Goal: Task Accomplishment & Management: Manage account settings

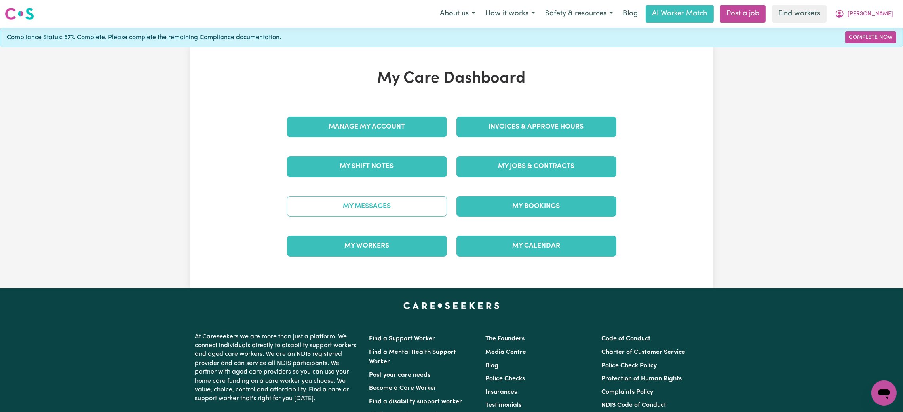
click at [405, 201] on link "My Messages" at bounding box center [367, 206] width 160 height 21
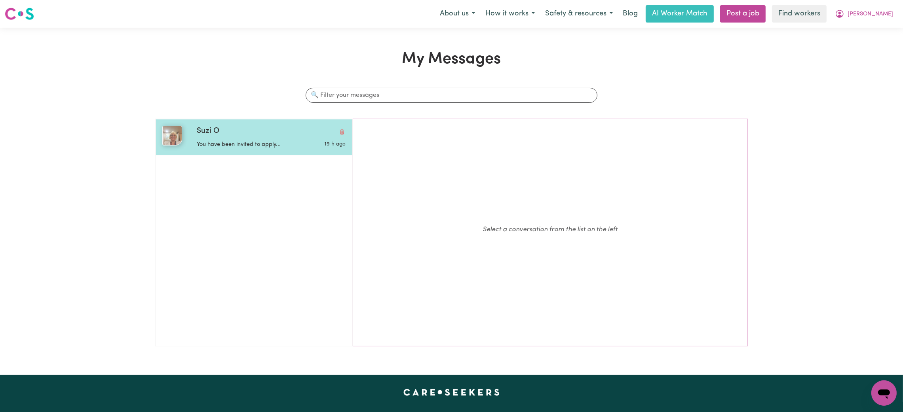
click at [233, 135] on div "Suzi O" at bounding box center [271, 131] width 149 height 11
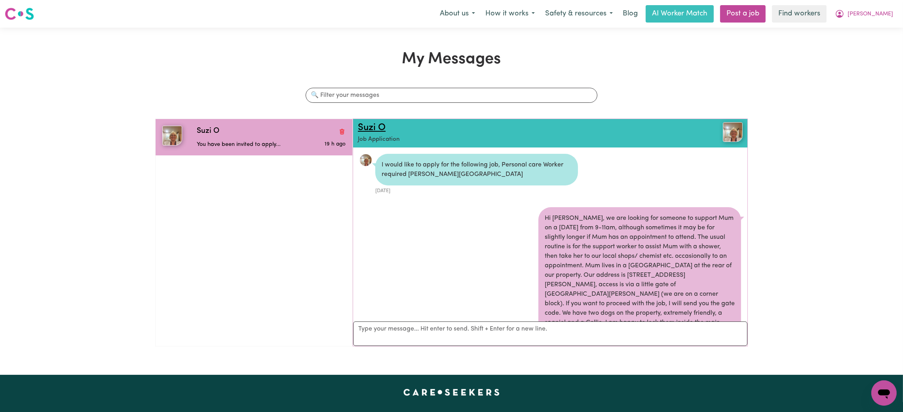
click at [362, 130] on link "Suzi O" at bounding box center [372, 128] width 28 height 10
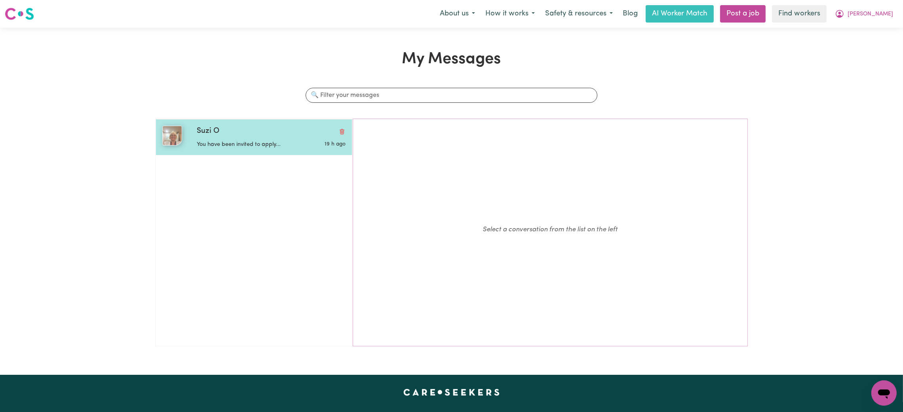
click at [266, 148] on p "You have been invited to apply..." at bounding box center [246, 145] width 99 height 9
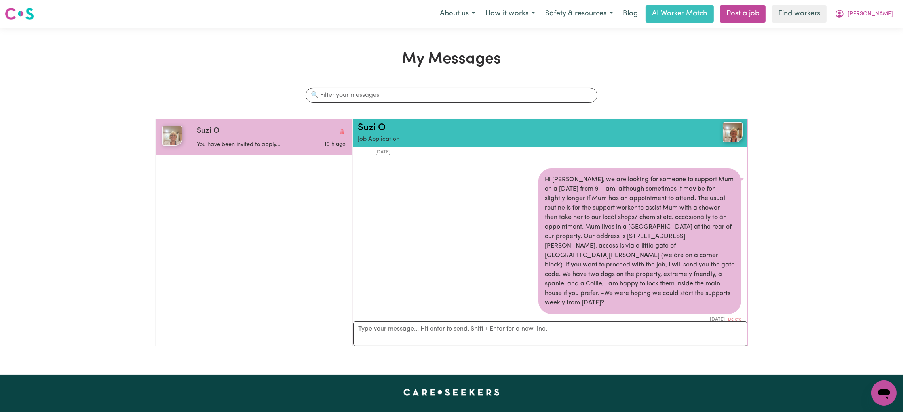
scroll to position [59, 0]
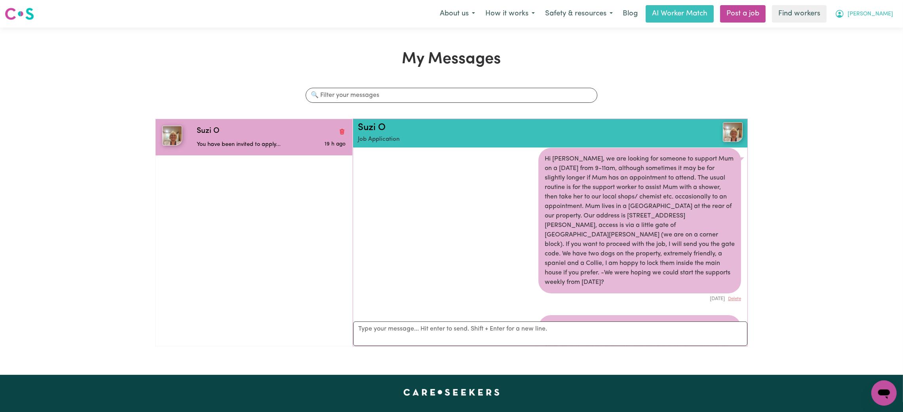
click at [876, 15] on span "[PERSON_NAME]" at bounding box center [871, 14] width 46 height 9
click at [868, 36] on link "My Dashboard" at bounding box center [866, 30] width 63 height 15
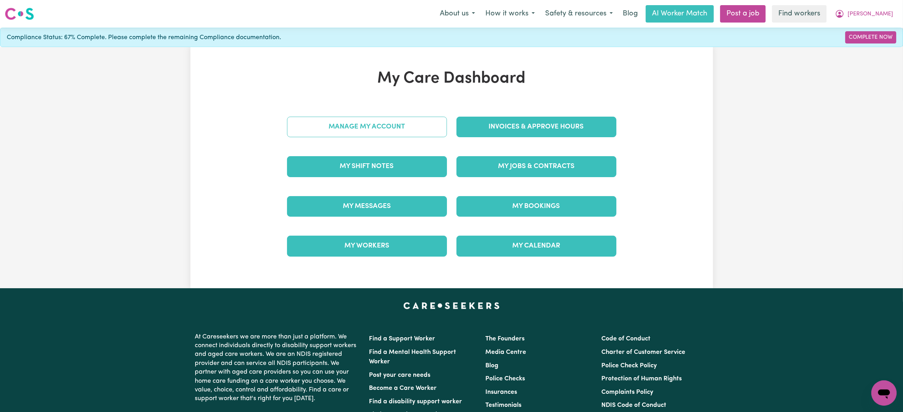
click at [346, 131] on link "Manage My Account" at bounding box center [367, 127] width 160 height 21
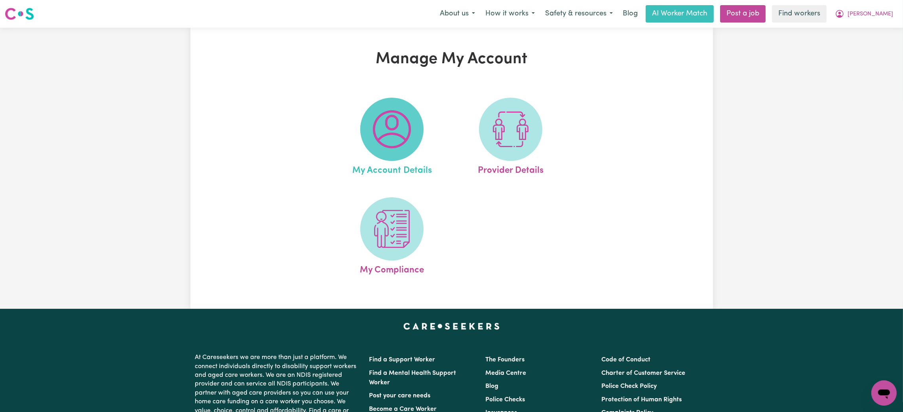
click at [392, 133] on img at bounding box center [392, 129] width 38 height 38
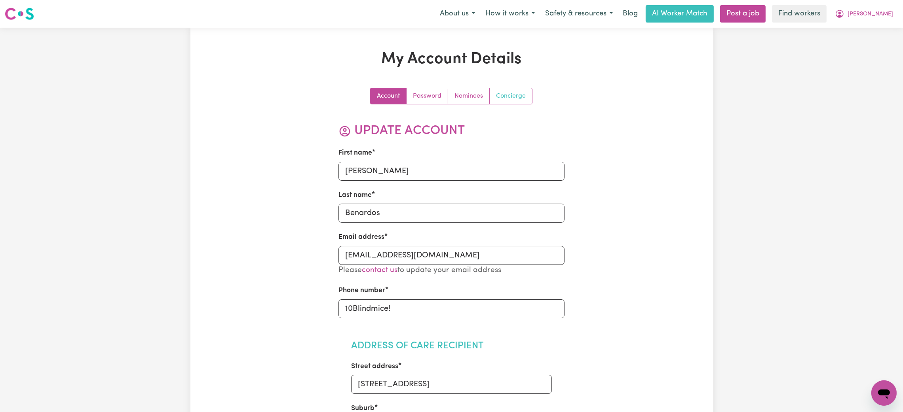
click at [523, 93] on link "Concierge" at bounding box center [511, 96] width 42 height 16
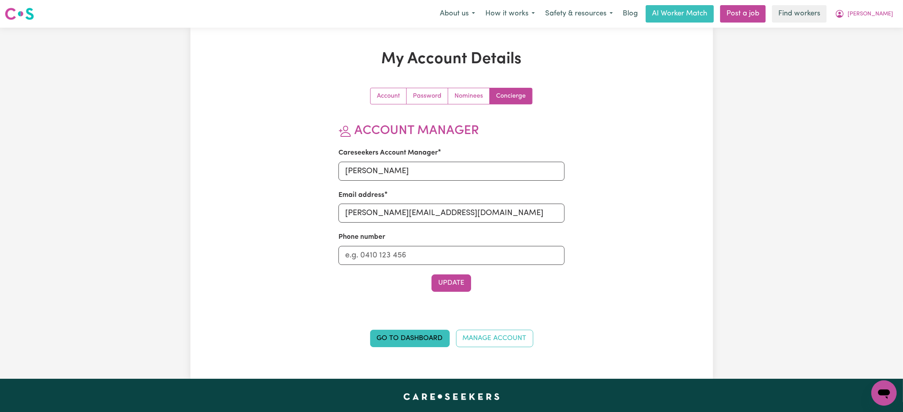
click at [428, 351] on div "Go to Dashboard Manage Account" at bounding box center [451, 331] width 339 height 52
click at [426, 346] on link "Go to Dashboard" at bounding box center [410, 338] width 80 height 17
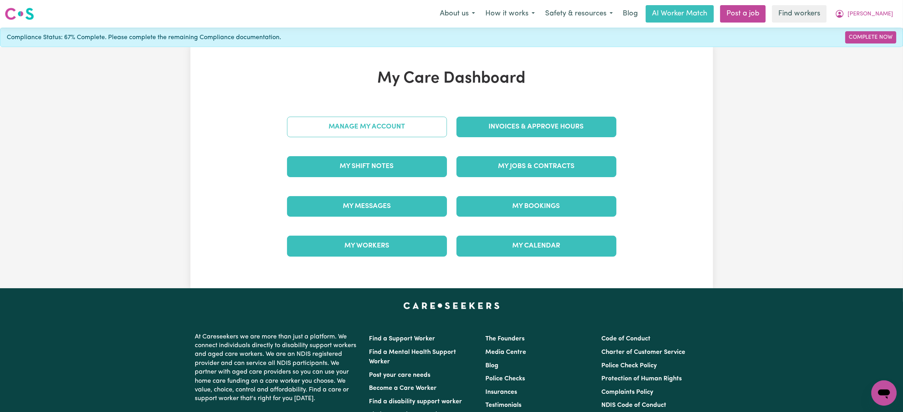
click at [416, 122] on link "Manage My Account" at bounding box center [367, 127] width 160 height 21
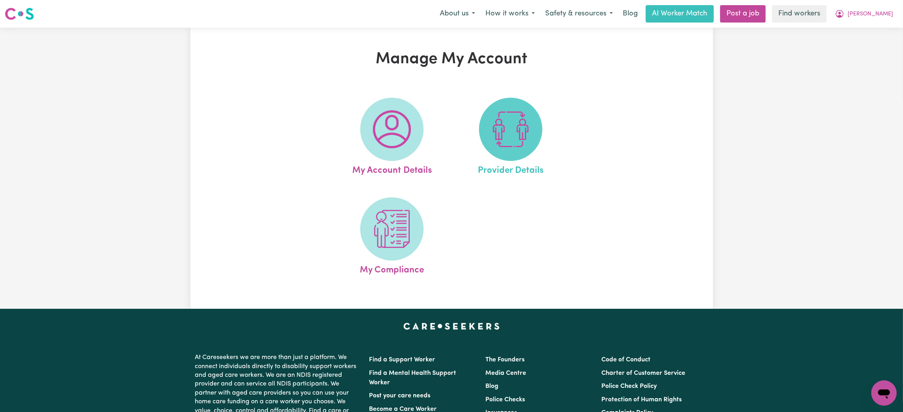
click at [519, 122] on img at bounding box center [511, 129] width 38 height 38
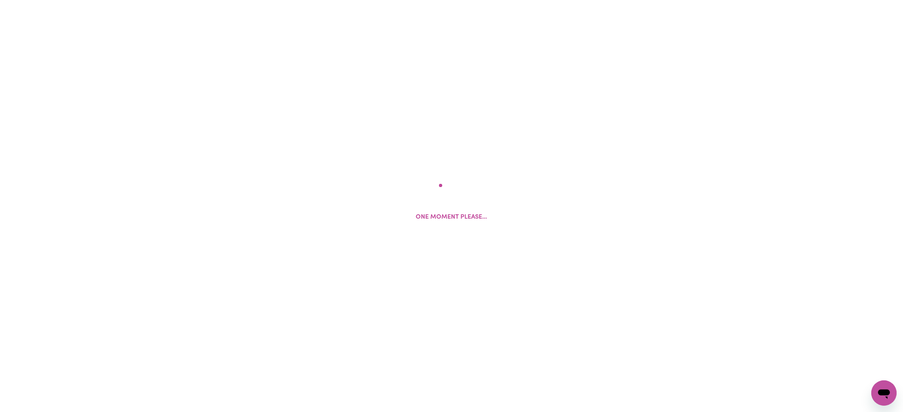
select select "AGED_HOME_CARE"
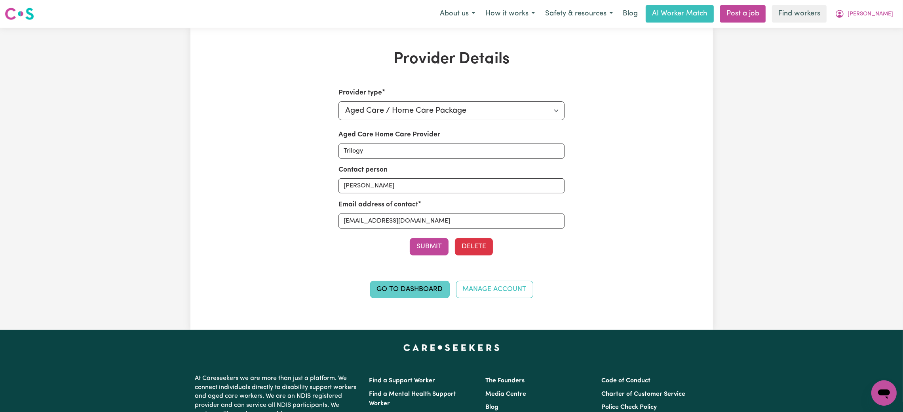
click at [403, 285] on link "Go to Dashboard" at bounding box center [410, 289] width 80 height 17
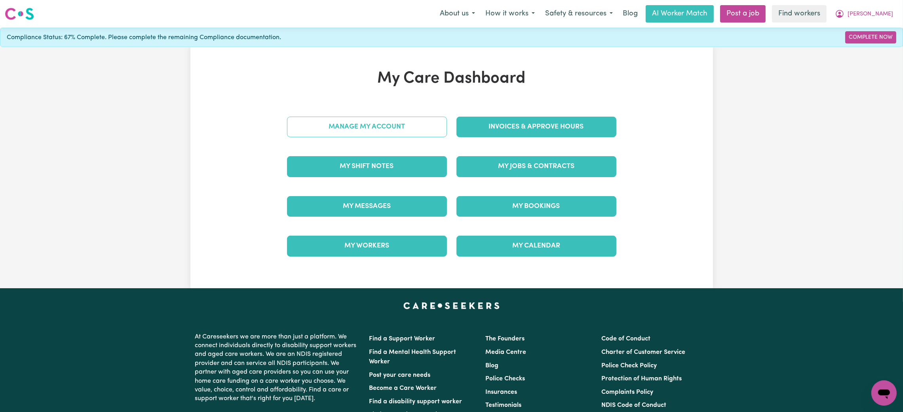
click at [386, 120] on link "Manage My Account" at bounding box center [367, 127] width 160 height 21
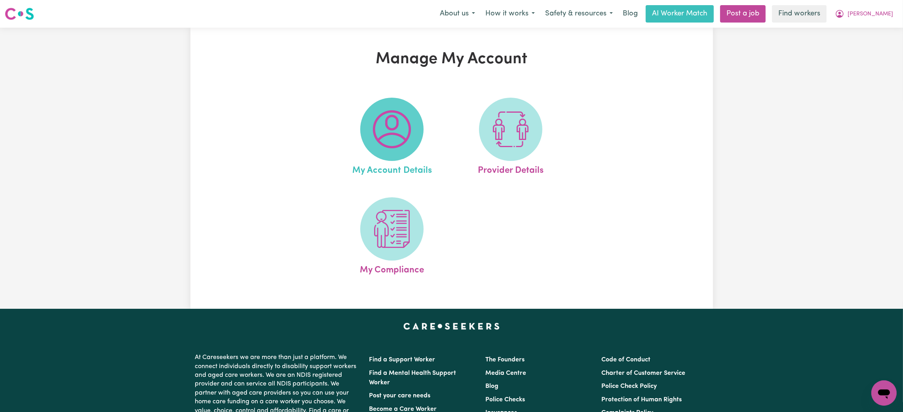
click at [419, 112] on span at bounding box center [391, 129] width 63 height 63
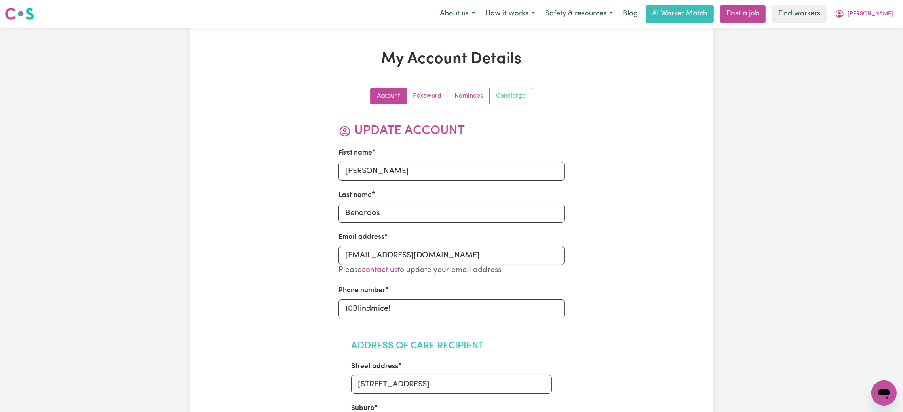
click at [508, 94] on link "Concierge" at bounding box center [511, 96] width 42 height 16
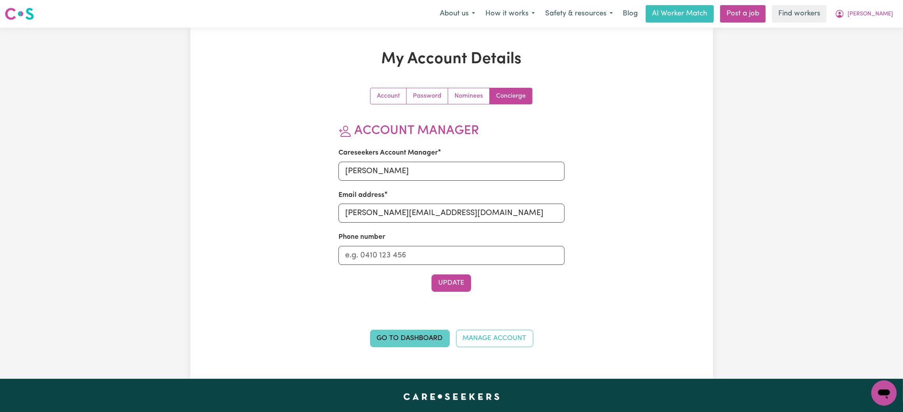
click at [407, 336] on link "Go to Dashboard" at bounding box center [410, 338] width 80 height 17
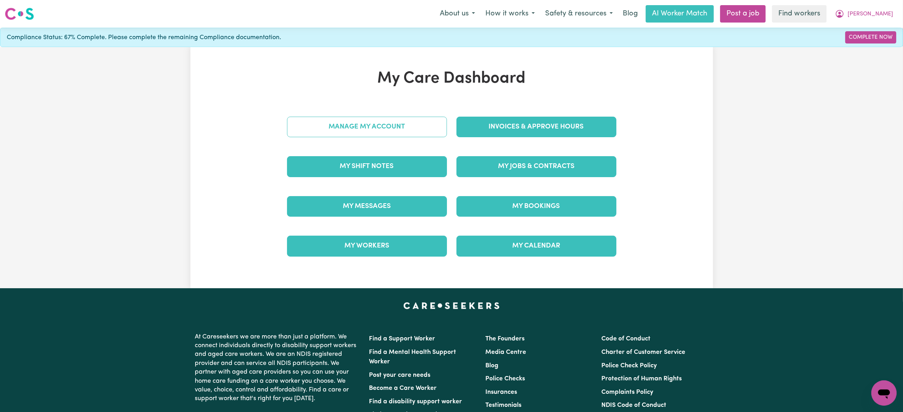
click at [388, 130] on link "Manage My Account" at bounding box center [367, 127] width 160 height 21
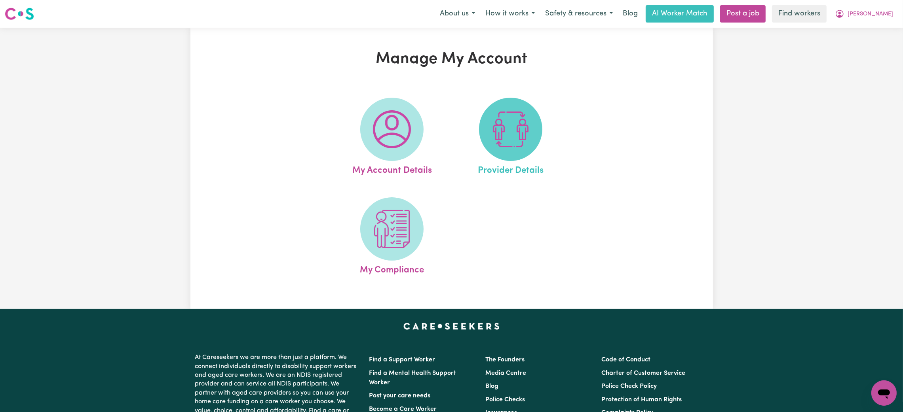
click at [524, 141] on img at bounding box center [511, 129] width 38 height 38
select select "AGED_HOME_CARE"
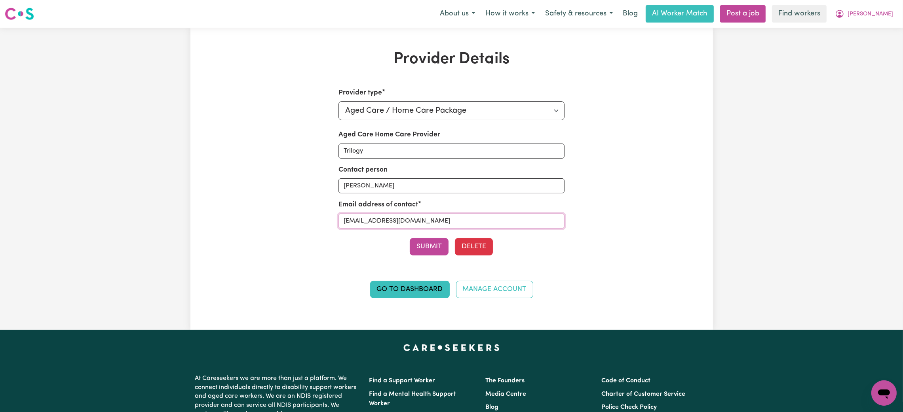
drag, startPoint x: 353, startPoint y: 227, endPoint x: 325, endPoint y: 226, distance: 28.1
click at [325, 226] on div "Provider type Select your provider type... Privately Aged Care / Home Care Pack…" at bounding box center [451, 198] width 339 height 220
drag, startPoint x: 420, startPoint y: 188, endPoint x: 415, endPoint y: 192, distance: 5.9
click at [420, 188] on input "[PERSON_NAME]" at bounding box center [451, 186] width 226 height 15
paste input "[EMAIL_ADDRESS][DOMAIN_NAME]"
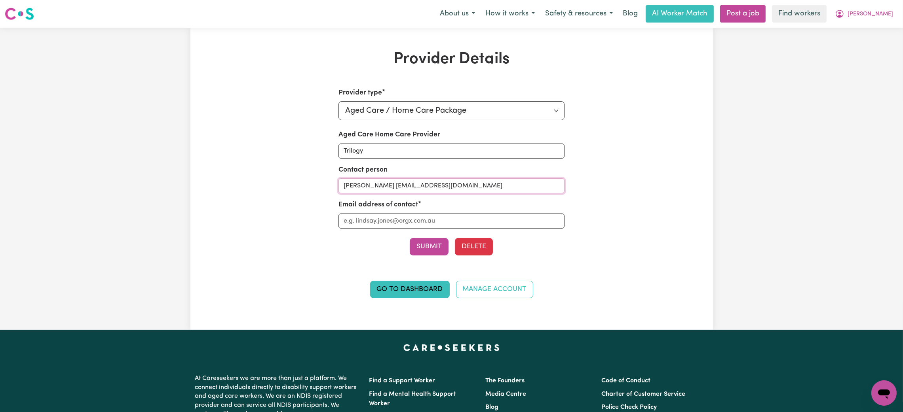
type input "[PERSON_NAME] [EMAIL_ADDRESS][DOMAIN_NAME]"
click at [382, 218] on input "Aged Care Home Care Provider" at bounding box center [451, 221] width 226 height 15
type input "[EMAIL_ADDRESS][DOMAIN_NAME]"
click at [438, 251] on button "Submit" at bounding box center [429, 246] width 39 height 17
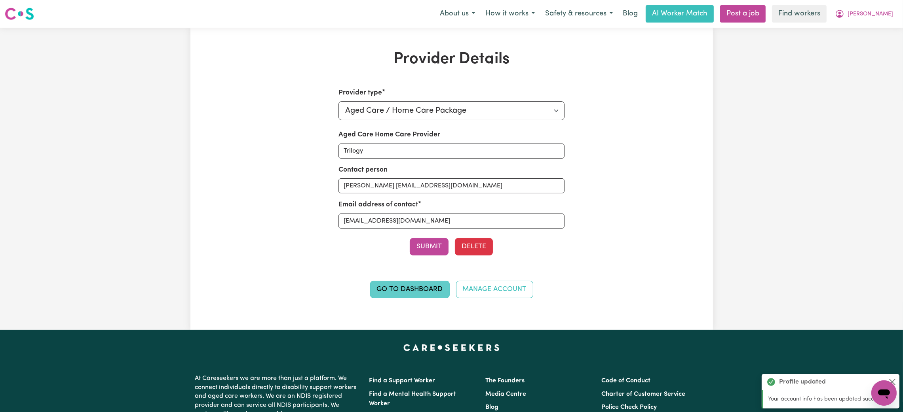
click at [427, 288] on link "Go to Dashboard" at bounding box center [410, 289] width 80 height 17
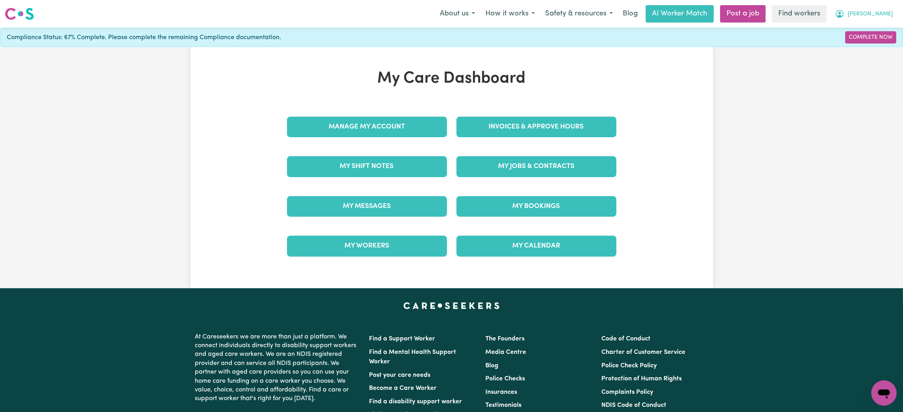
click at [880, 13] on span "[PERSON_NAME]" at bounding box center [871, 14] width 46 height 9
click at [864, 52] on link "Logout" at bounding box center [866, 45] width 63 height 15
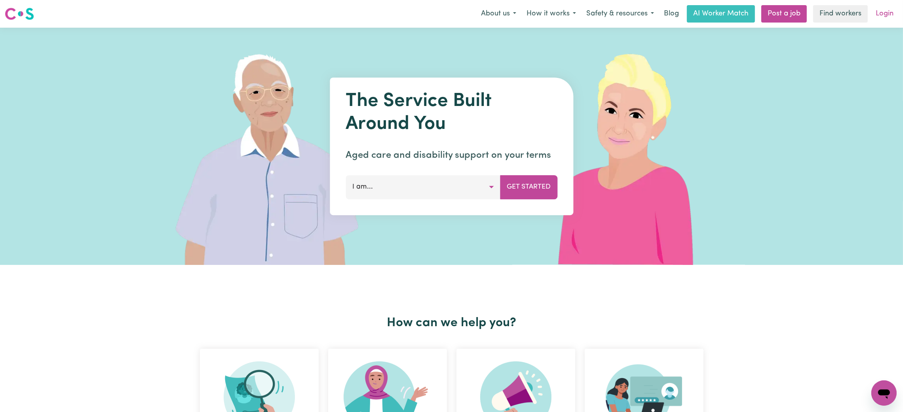
click at [884, 16] on link "Login" at bounding box center [884, 13] width 27 height 17
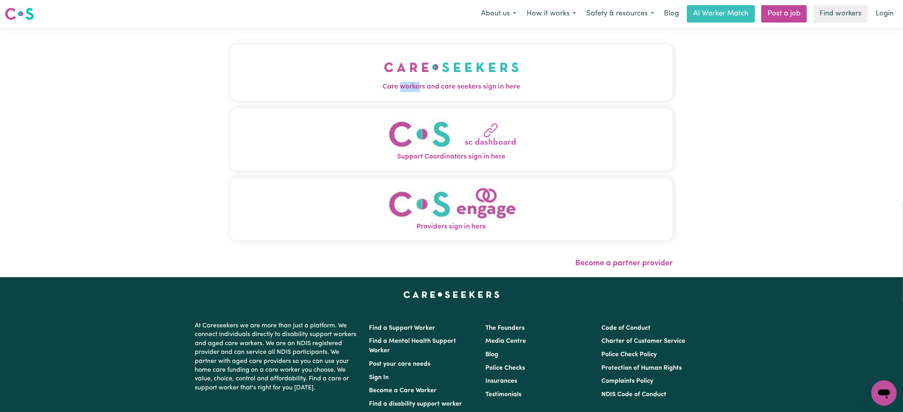
click at [382, 103] on div "Care workers and care seekers sign in here Support Coordinators sign in here Pr…" at bounding box center [451, 147] width 442 height 206
click at [388, 74] on img "Care workers and care seekers sign in here" at bounding box center [451, 67] width 135 height 29
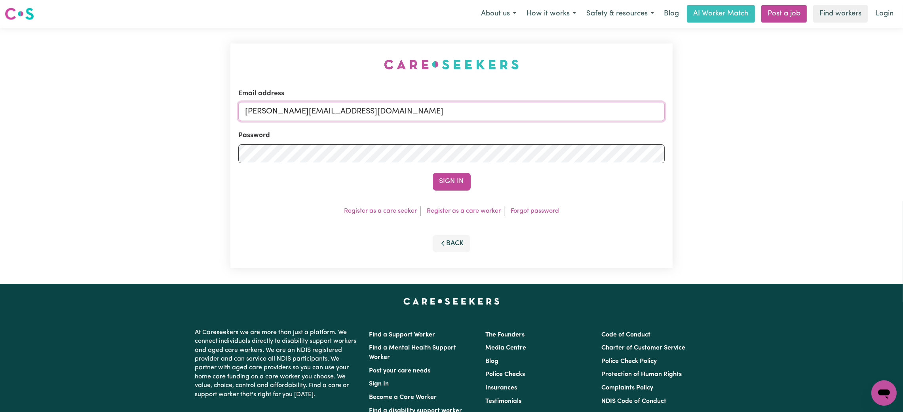
click at [307, 106] on input "[PERSON_NAME][EMAIL_ADDRESS][DOMAIN_NAME]" at bounding box center [451, 111] width 426 height 19
drag, startPoint x: 289, startPoint y: 113, endPoint x: 530, endPoint y: 116, distance: 241.5
click at [530, 116] on input "[EMAIL_ADDRESS][PERSON_NAME][DOMAIN_NAME]" at bounding box center [451, 111] width 426 height 19
type input "superuser~[EMAIL_ADDRESS][DOMAIN_NAME]"
click at [456, 181] on button "Sign In" at bounding box center [452, 181] width 38 height 17
